Goal: Transaction & Acquisition: Book appointment/travel/reservation

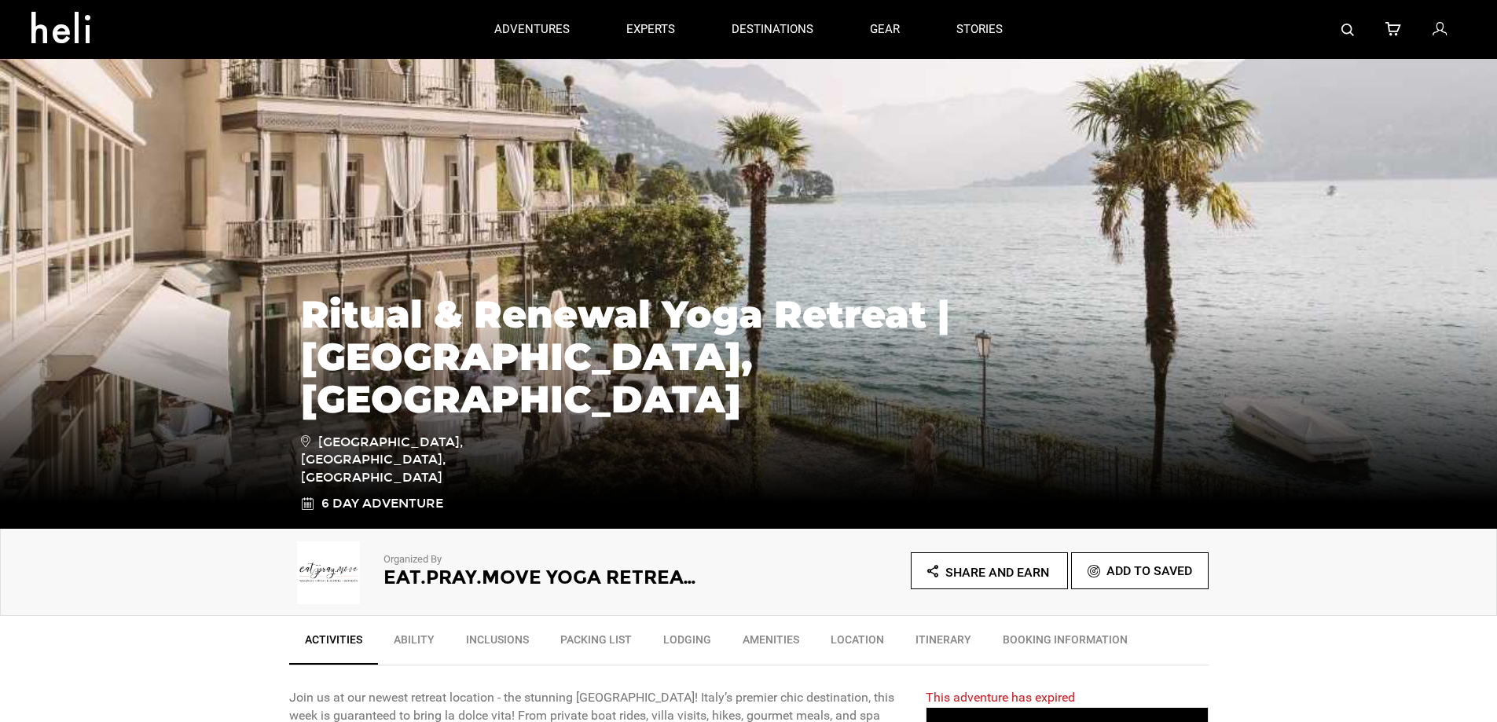
click at [212, 599] on div "Organized By Eat.Pray.Move Yoga Retreats Share and Earn Add To Saved" at bounding box center [748, 572] width 1497 height 87
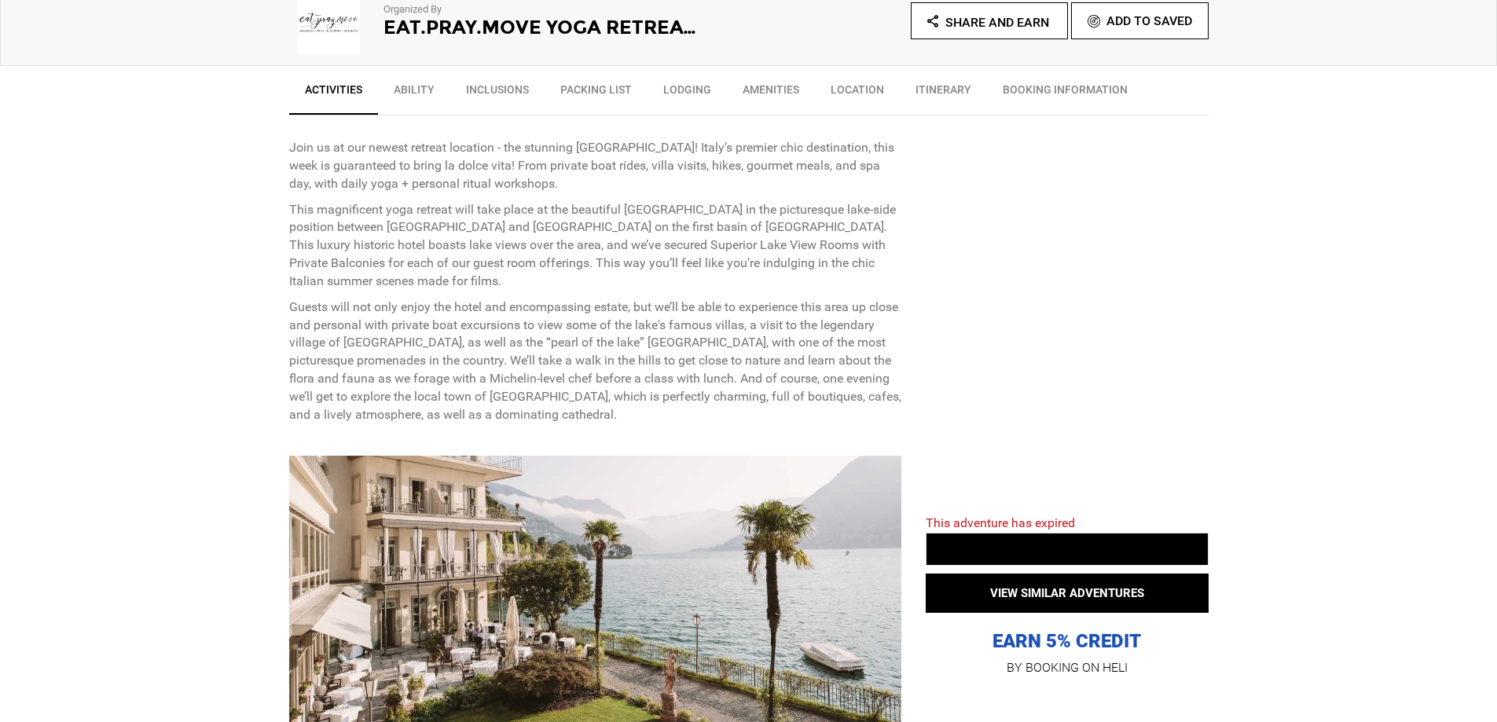
scroll to position [943, 0]
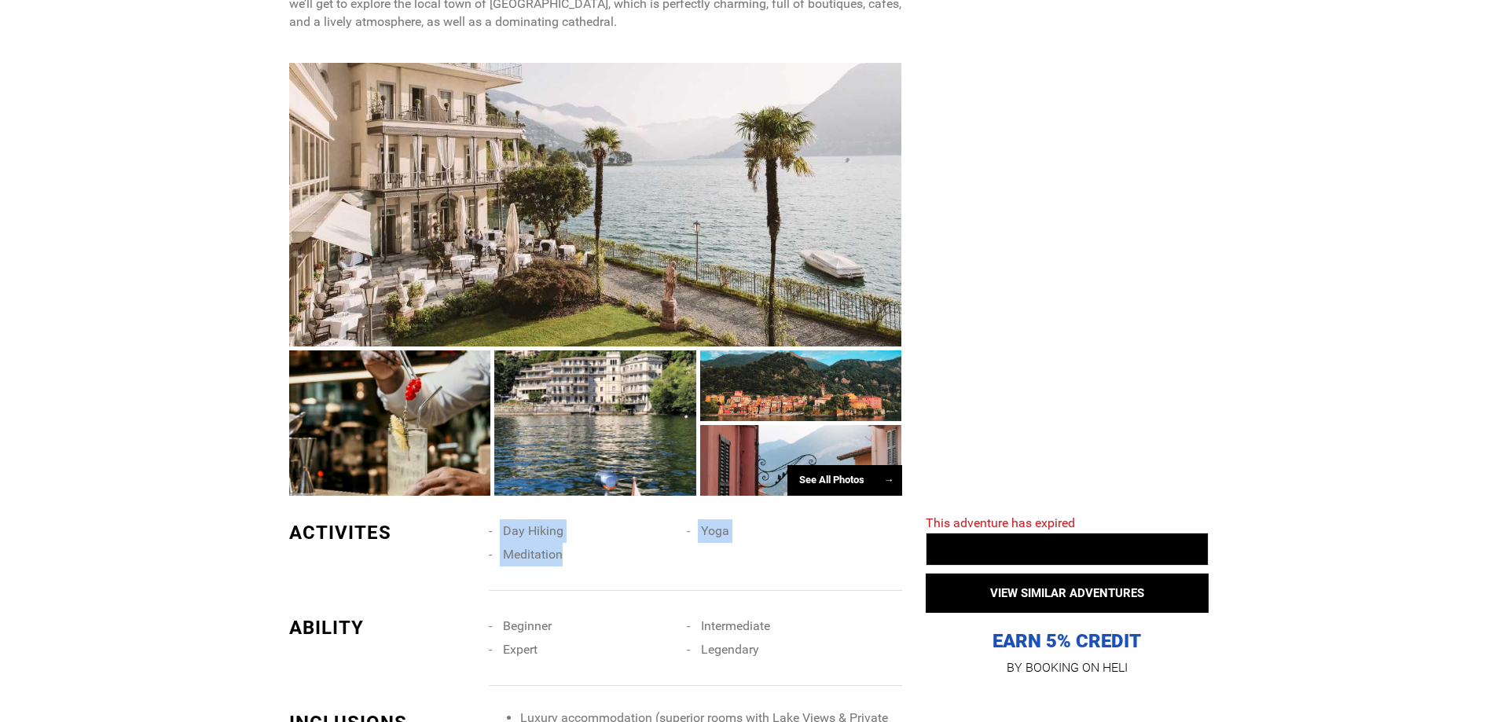
drag, startPoint x: 574, startPoint y: 560, endPoint x: 500, endPoint y: 531, distance: 78.6
click at [500, 519] on ul "Day Hiking Yoga Meditation" at bounding box center [695, 519] width 412 height 0
click at [657, 552] on li "Meditation" at bounding box center [588, 555] width 198 height 24
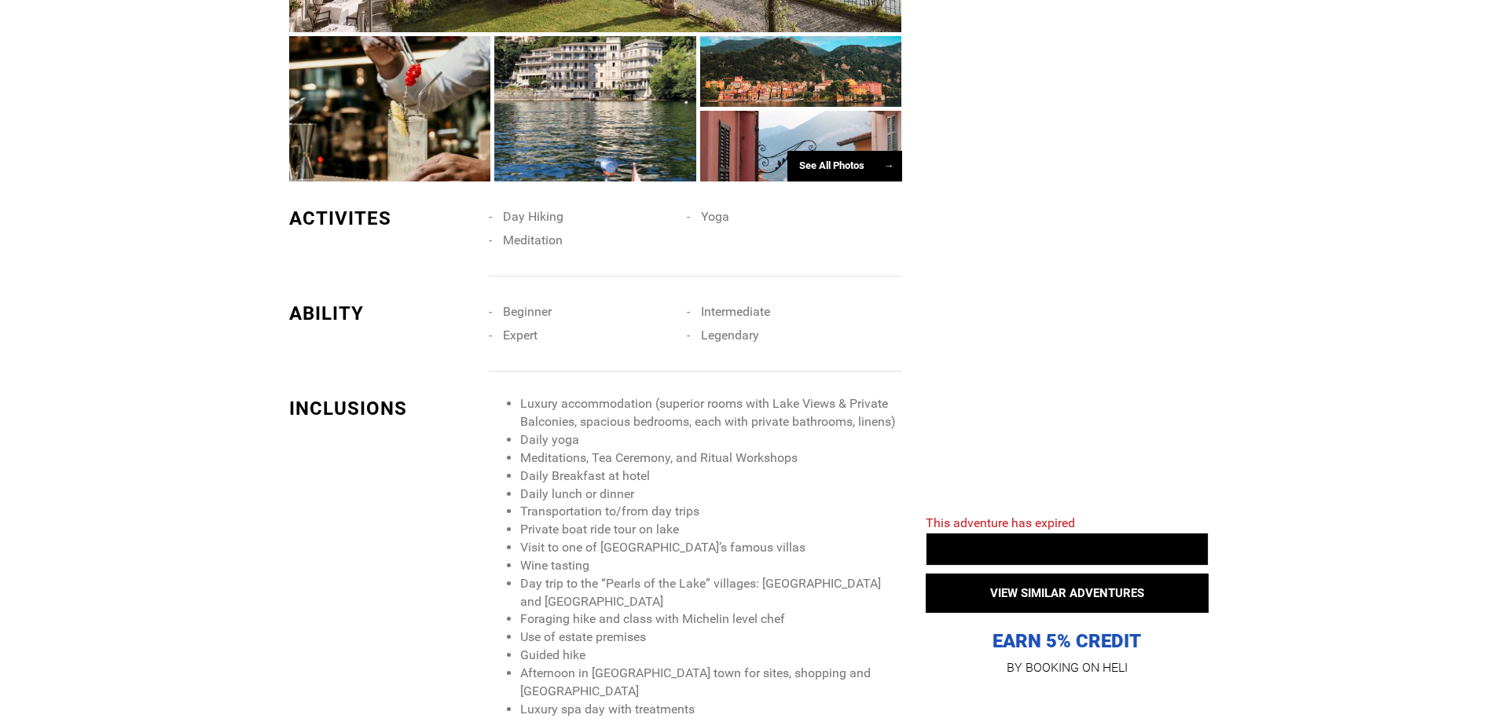
scroll to position [1336, 0]
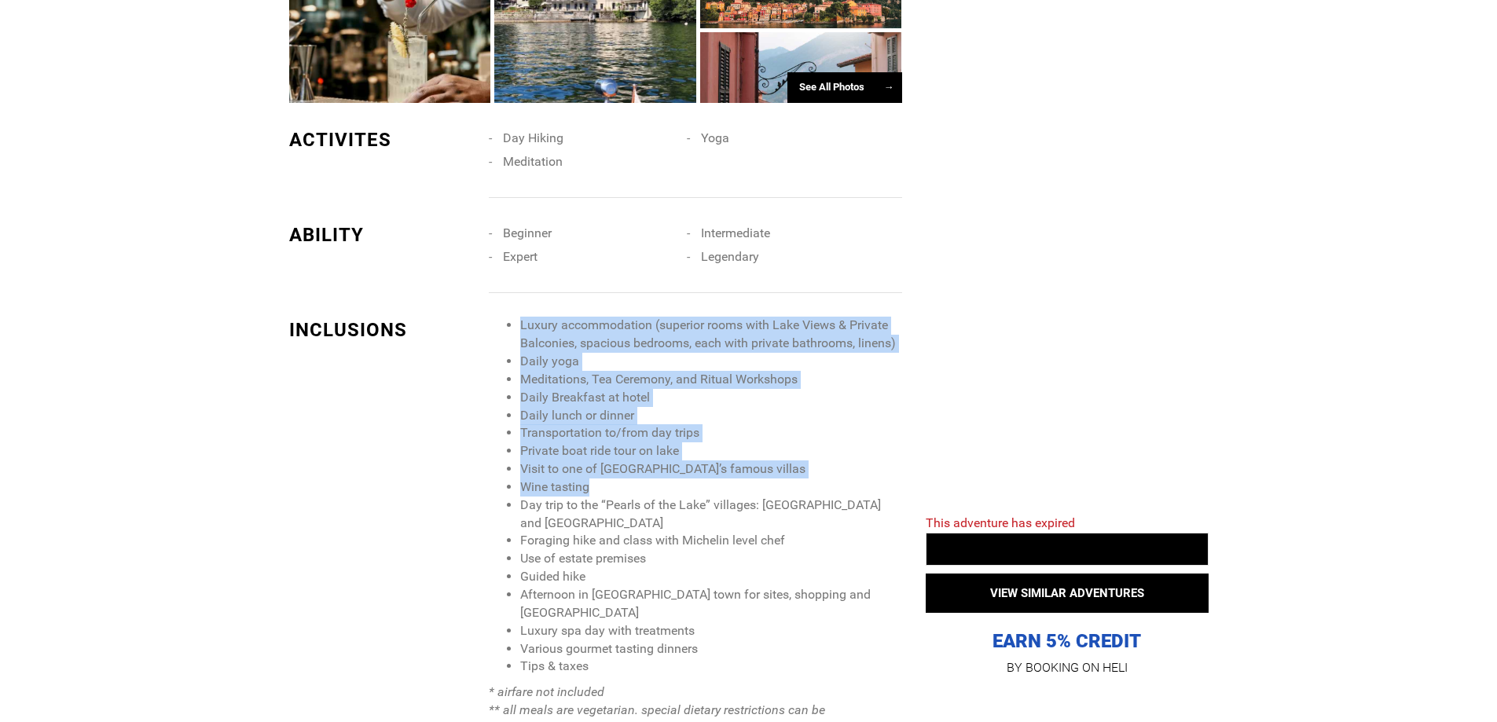
drag, startPoint x: 520, startPoint y: 313, endPoint x: 698, endPoint y: 486, distance: 248.4
click at [698, 486] on div "INCLUSIONS Luxury accommodation (superior rooms with Lake Views & Private Balco…" at bounding box center [595, 540] width 613 height 494
click at [713, 511] on li "Day trip to the “Pearls of the Lake” villages: [GEOGRAPHIC_DATA] and [GEOGRAPHI…" at bounding box center [710, 515] width 381 height 36
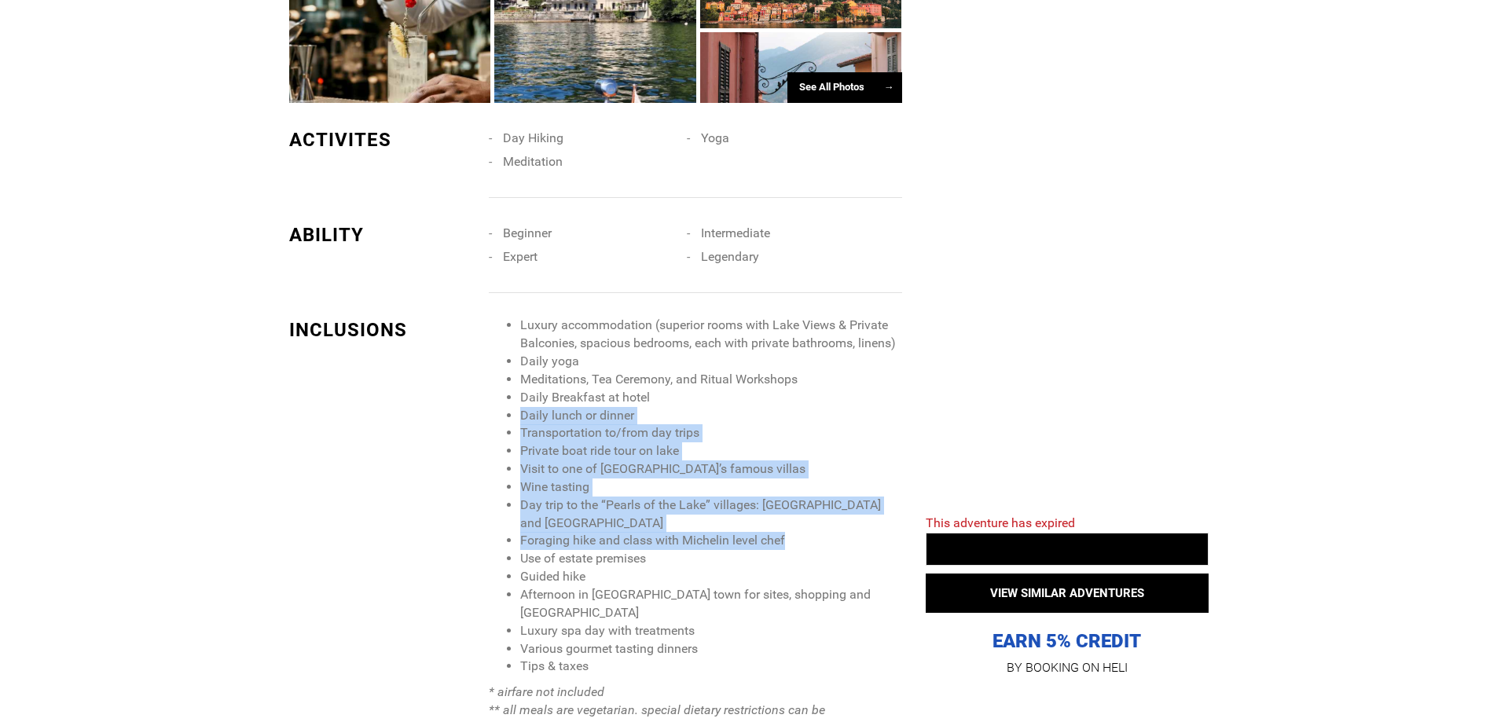
drag, startPoint x: 566, startPoint y: 530, endPoint x: 504, endPoint y: 412, distance: 133.6
click at [504, 412] on ul "Luxury accommodation (superior rooms with Lake Views & Private Balconies, spaci…" at bounding box center [695, 496] width 412 height 359
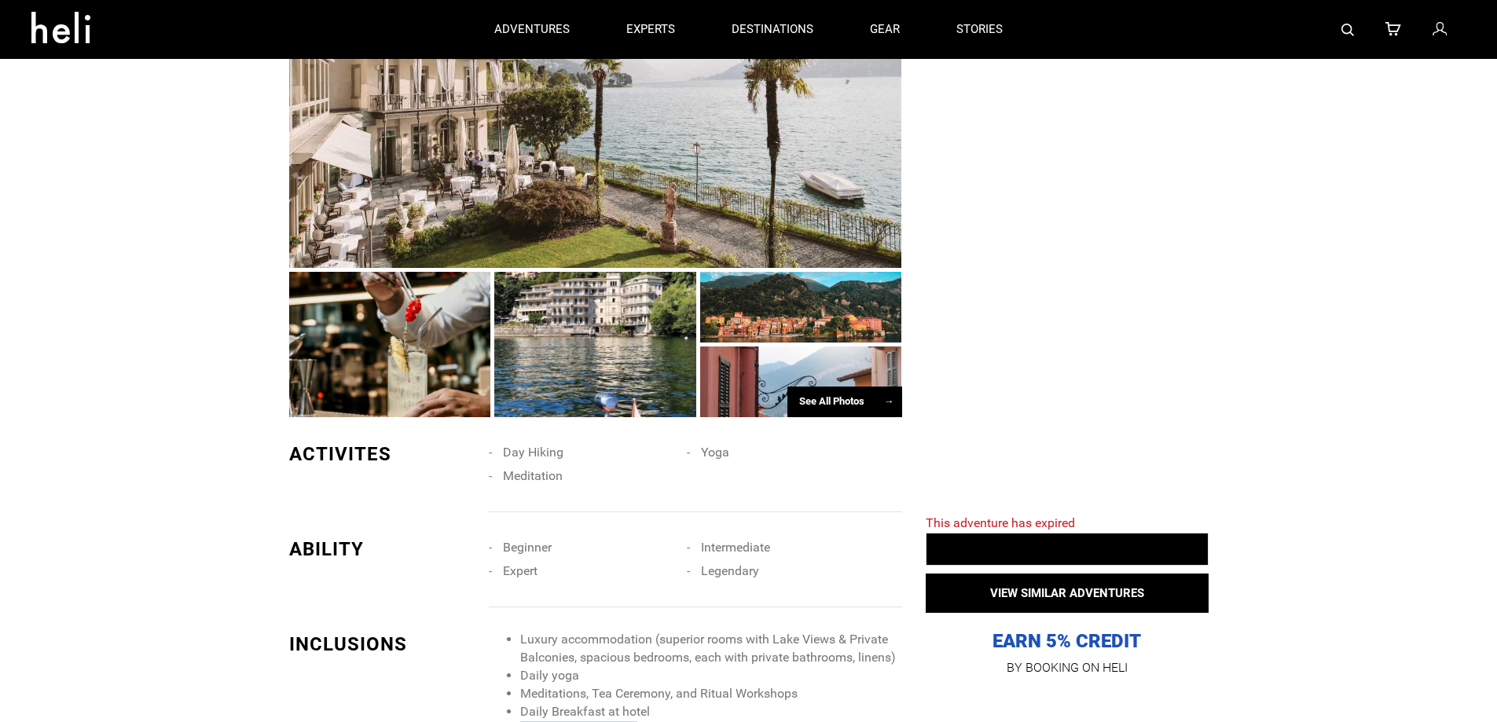
scroll to position [314, 0]
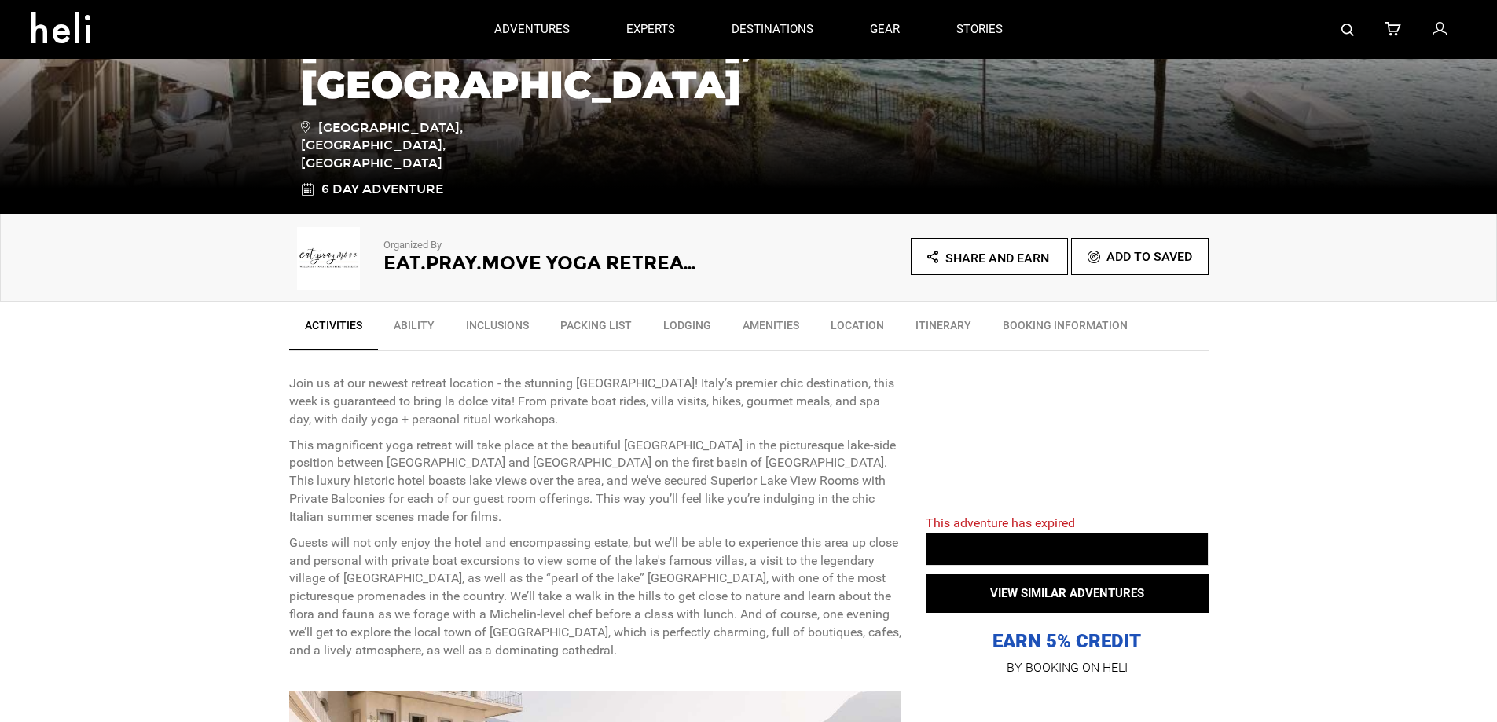
click at [689, 324] on link "Lodging" at bounding box center [686, 329] width 79 height 39
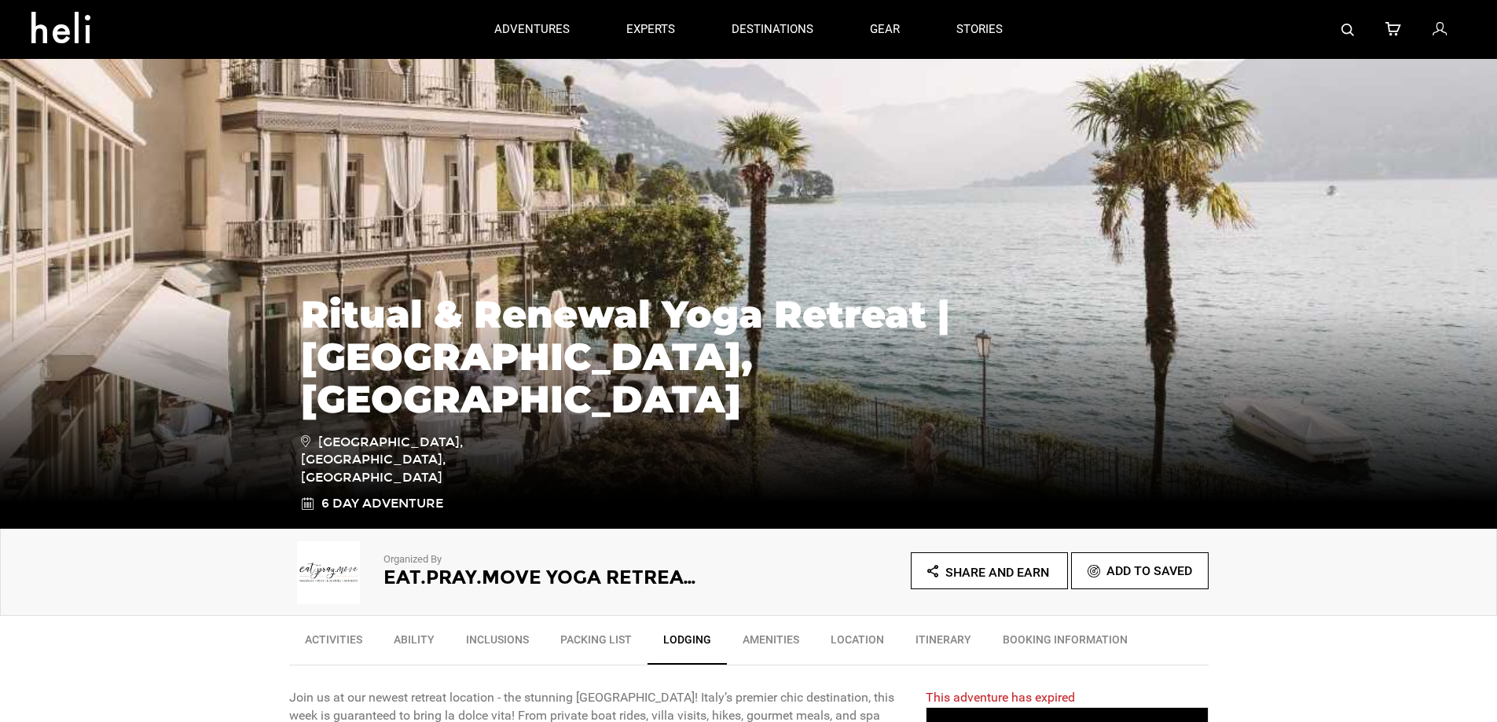
scroll to position [236, 0]
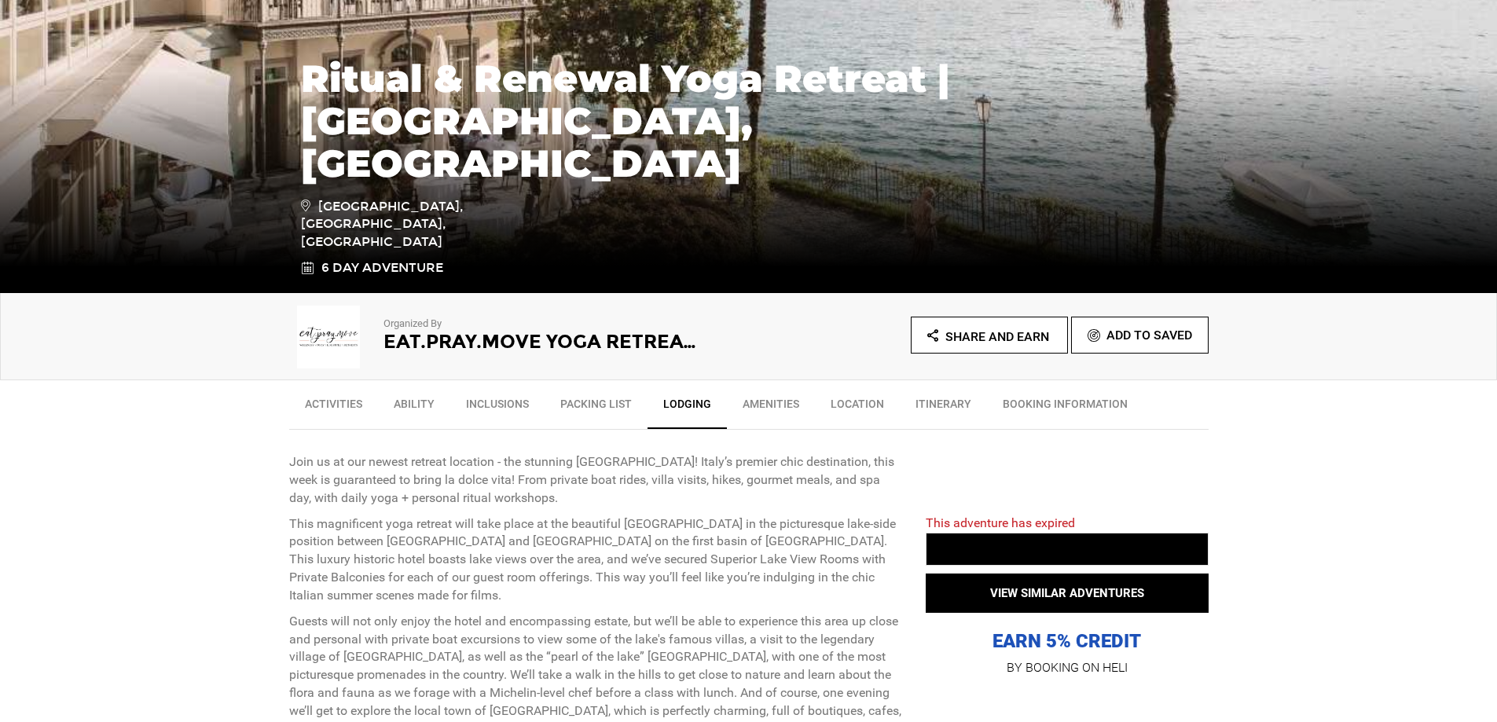
click at [482, 401] on link "Inclusions" at bounding box center [497, 407] width 94 height 39
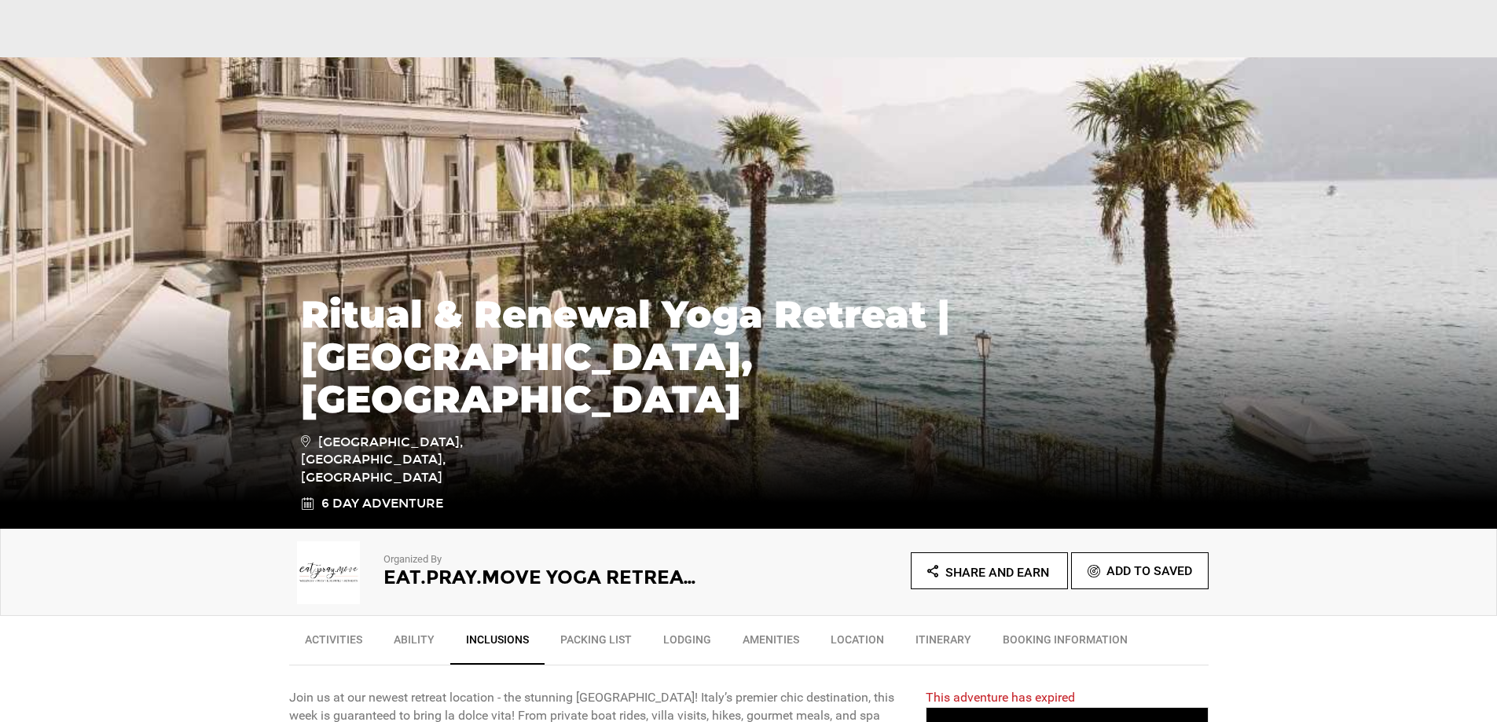
scroll to position [314, 0]
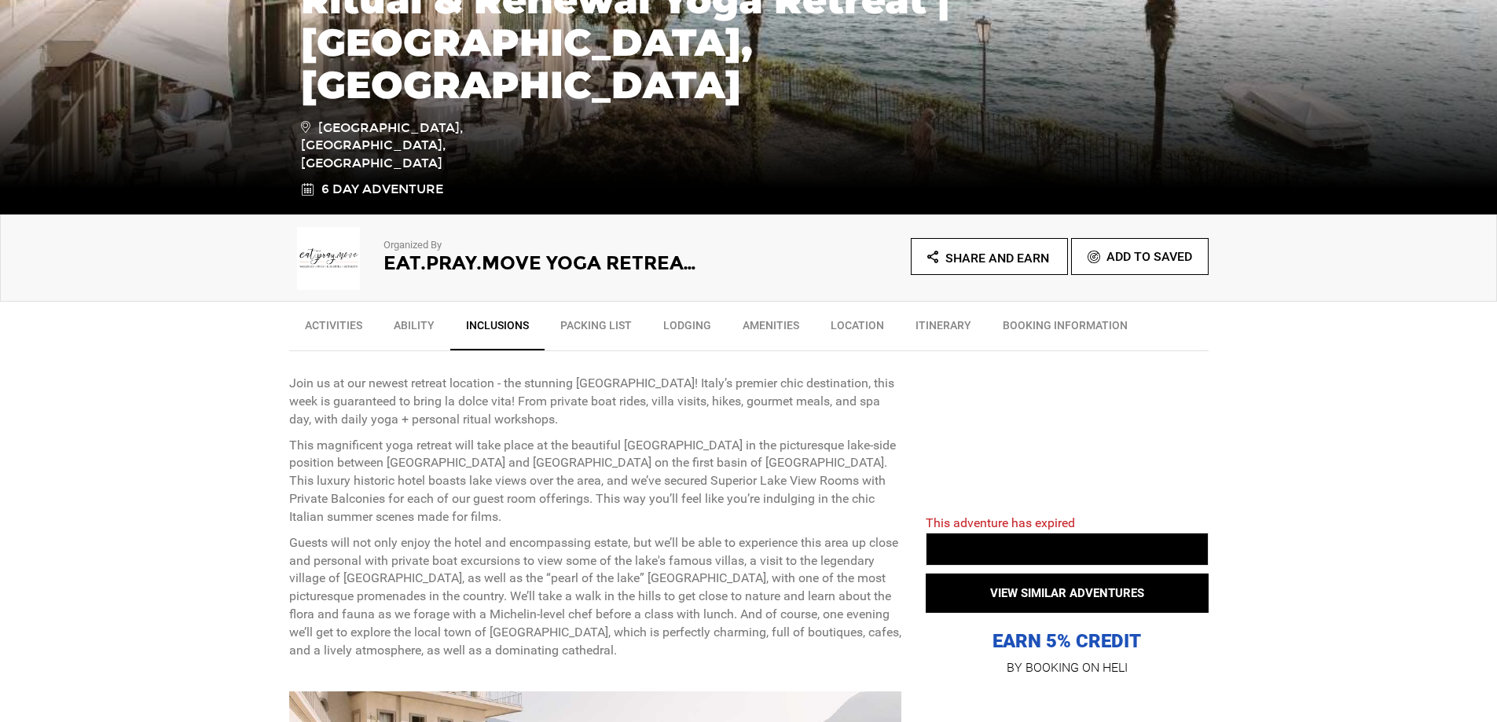
click at [1057, 328] on link "BOOKING INFORMATION" at bounding box center [1065, 329] width 156 height 39
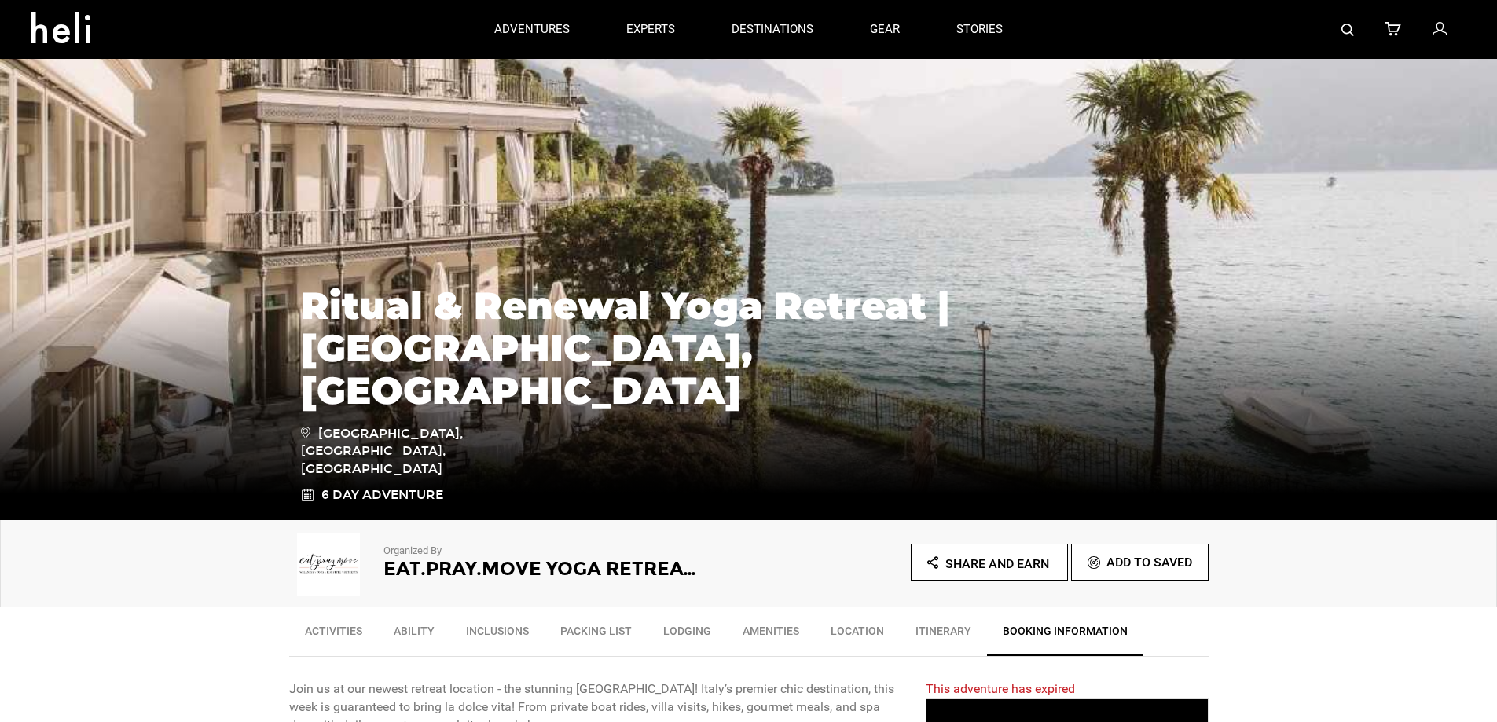
scroll to position [0, 0]
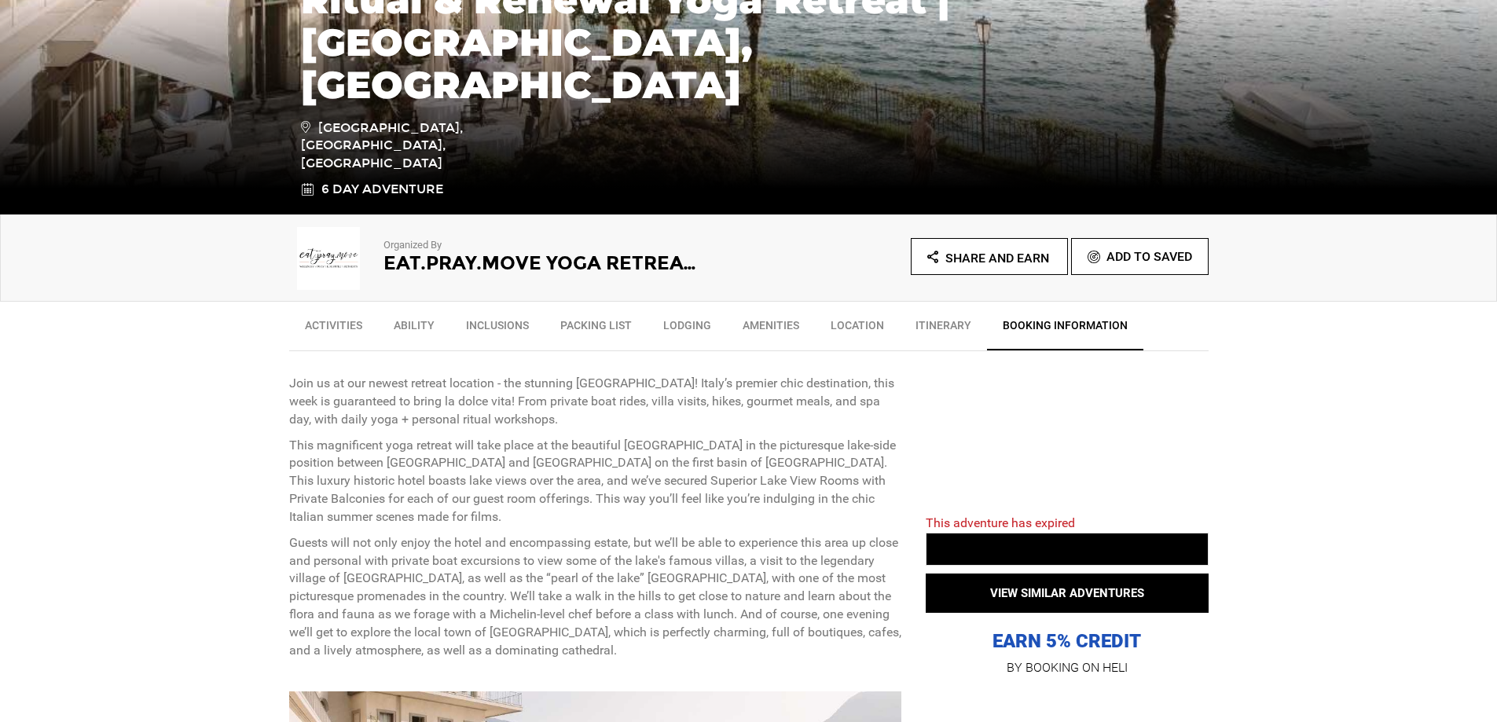
click at [929, 330] on link "Itinerary" at bounding box center [943, 329] width 87 height 39
